Goal: Information Seeking & Learning: Learn about a topic

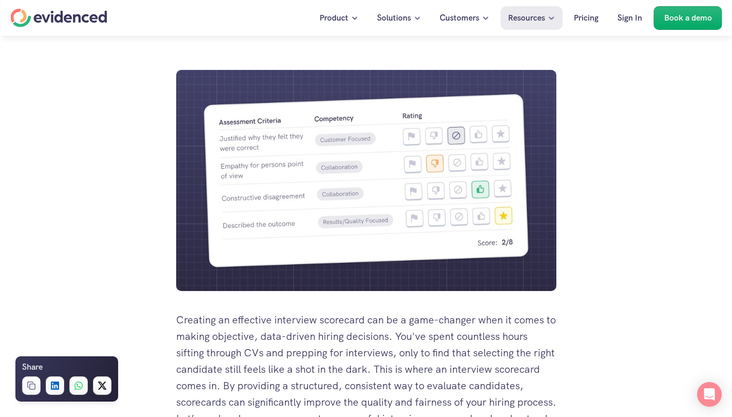
scroll to position [404, 0]
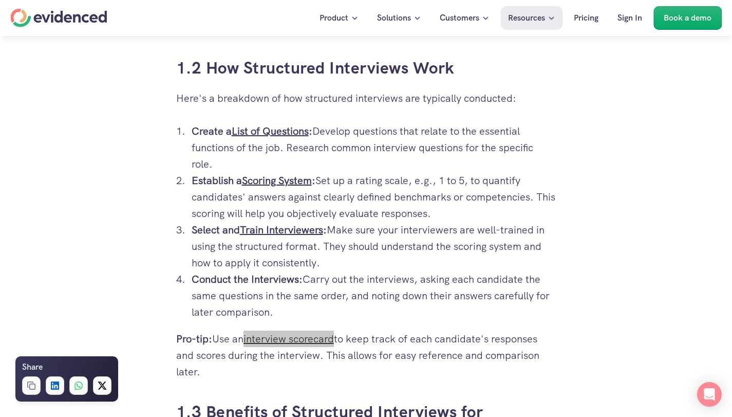
scroll to position [918, 0]
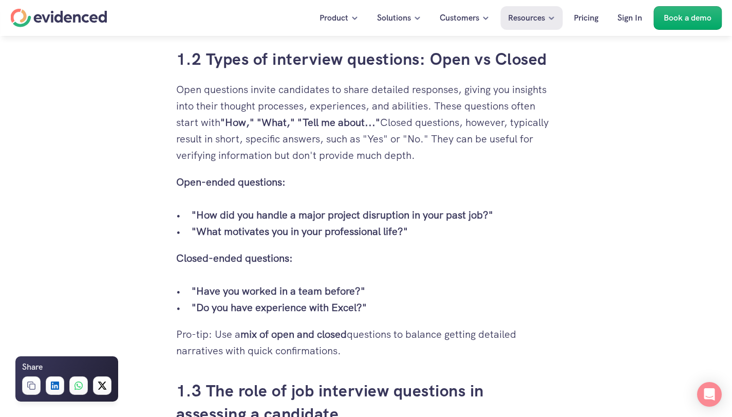
scroll to position [990, 0]
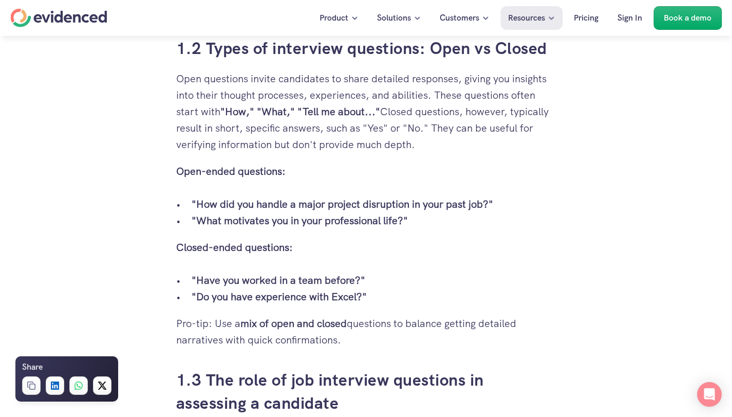
drag, startPoint x: 486, startPoint y: 203, endPoint x: 196, endPoint y: 209, distance: 289.8
click at [196, 209] on strong ""How did you handle a major project disruption in your past job?"" at bounding box center [343, 203] width 302 height 13
click at [465, 278] on p ""Have you worked in a team before?"" at bounding box center [374, 280] width 365 height 16
